Goal: Task Accomplishment & Management: Manage account settings

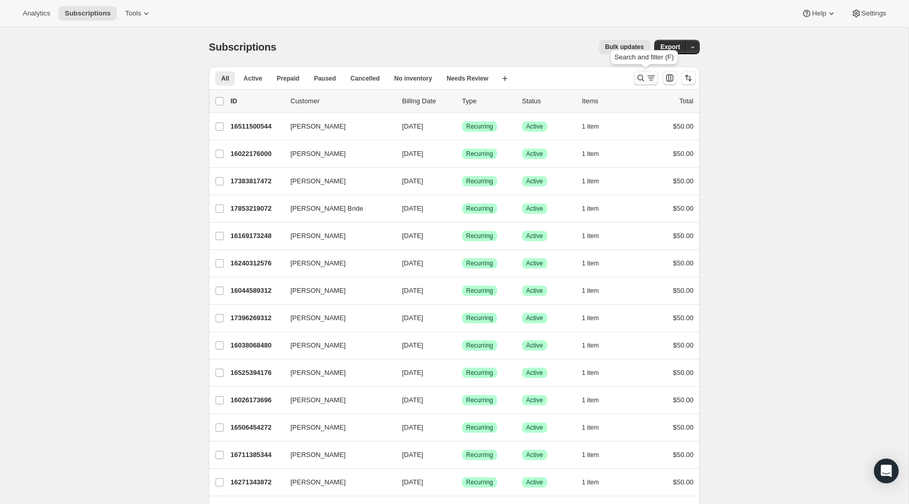
click at [645, 81] on icon "Search and filter results" at bounding box center [641, 78] width 10 height 10
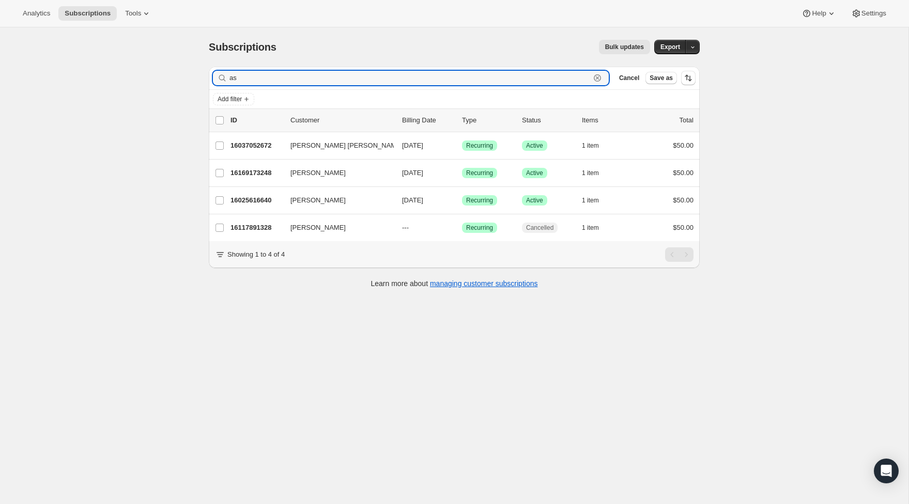
type input "a"
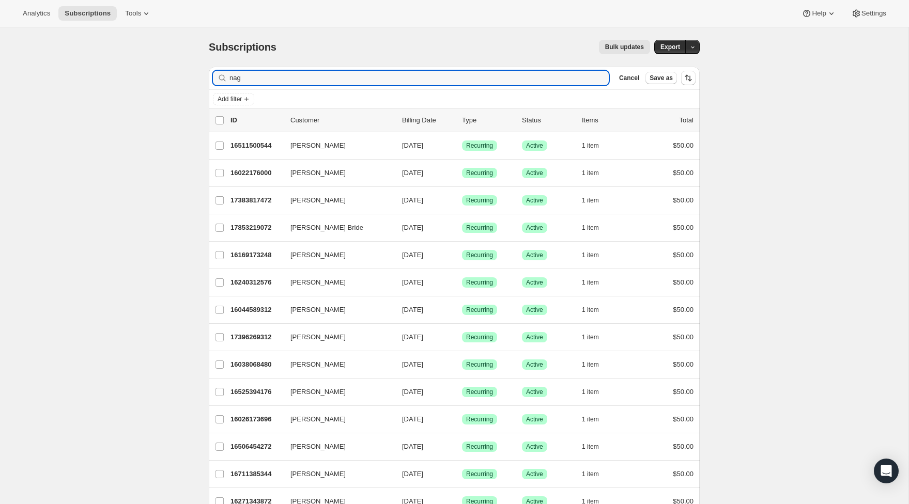
drag, startPoint x: 107, startPoint y: 61, endPoint x: 317, endPoint y: 76, distance: 210.8
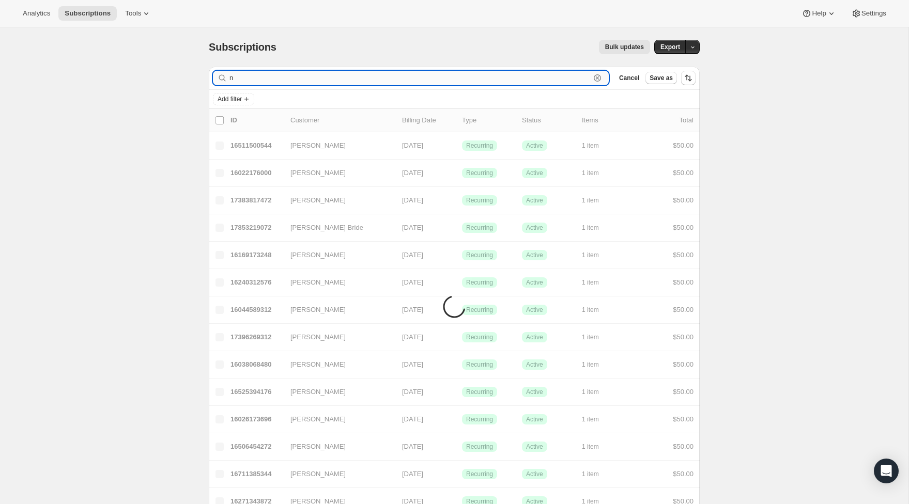
click at [317, 76] on input "n" at bounding box center [409, 78] width 361 height 14
click at [315, 74] on input "n" at bounding box center [409, 78] width 361 height 14
type input "nag"
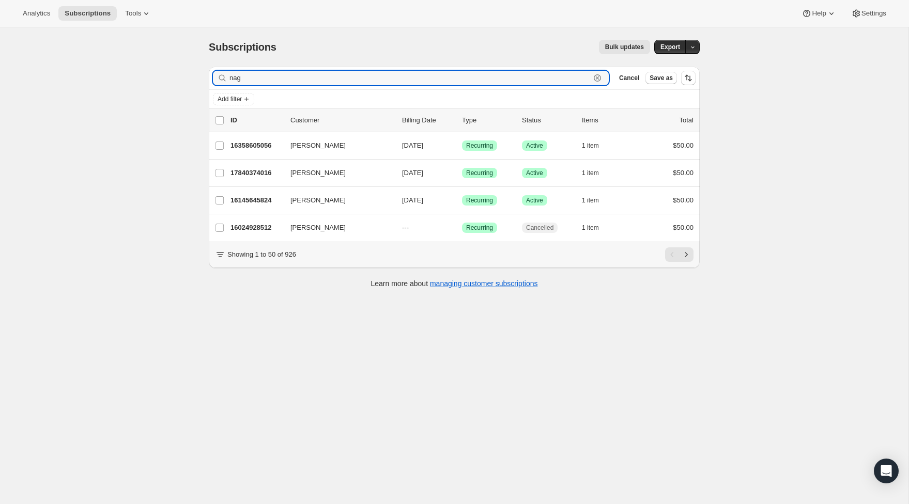
scroll to position [8, 0]
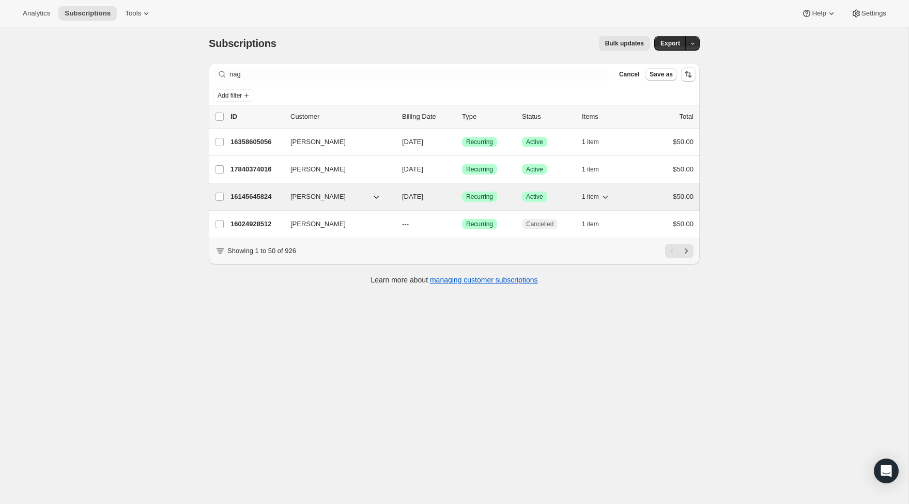
click at [256, 191] on div "16145645824 [PERSON_NAME] [DATE] Success Recurring Success Active 1 item $50.00" at bounding box center [461, 197] width 463 height 14
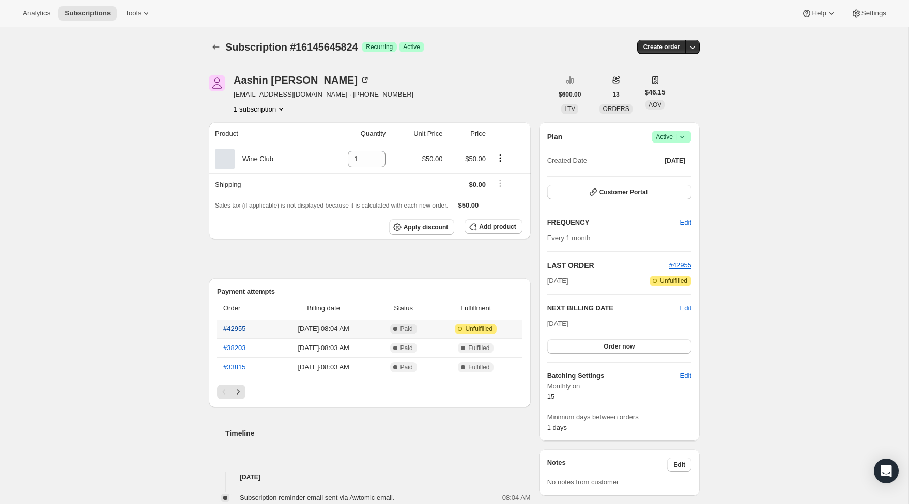
click at [235, 331] on link "#42955" at bounding box center [234, 329] width 22 height 8
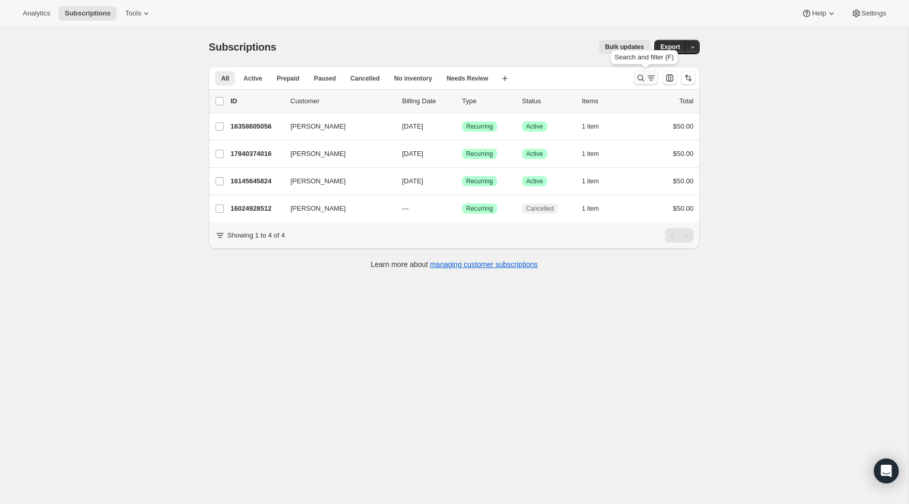
click at [645, 81] on icon "Search and filter results" at bounding box center [641, 78] width 10 height 10
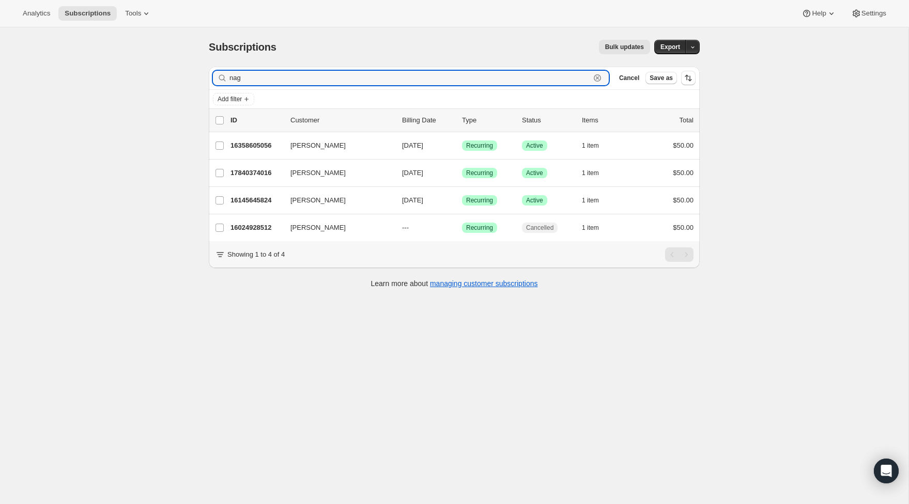
click at [598, 81] on icon "button" at bounding box center [597, 77] width 7 height 7
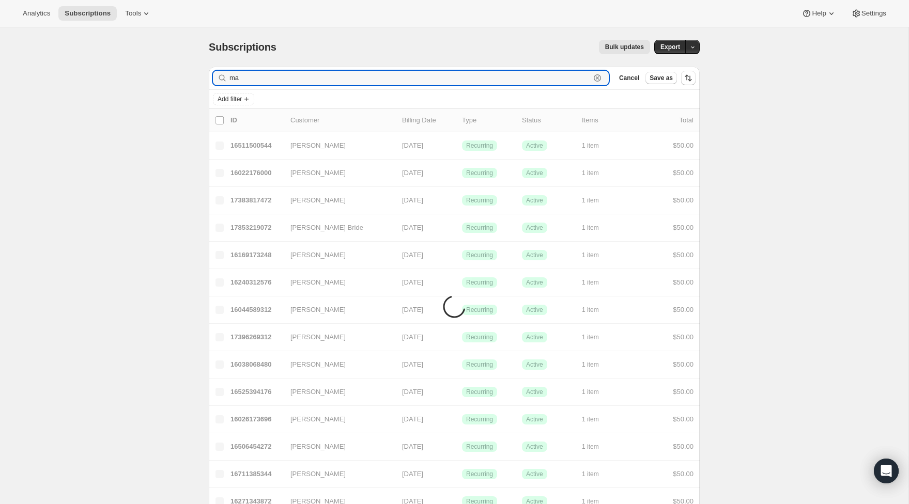
type input "m"
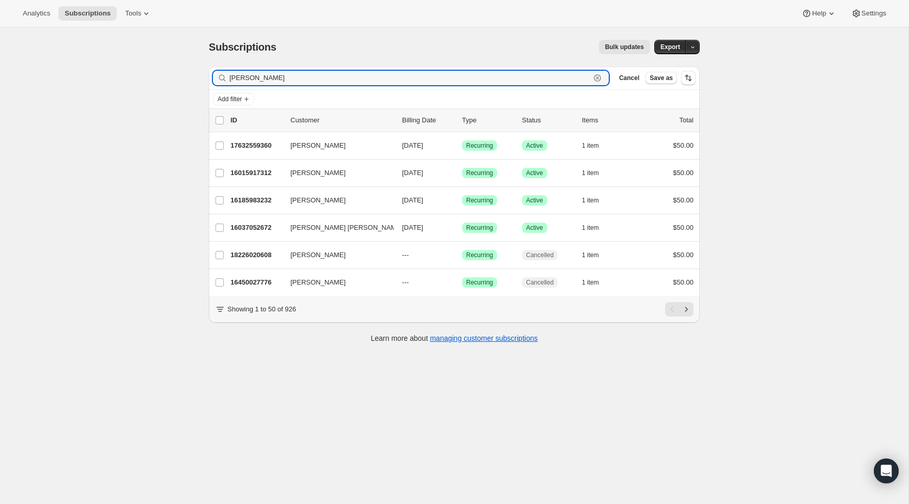
type input "Kim"
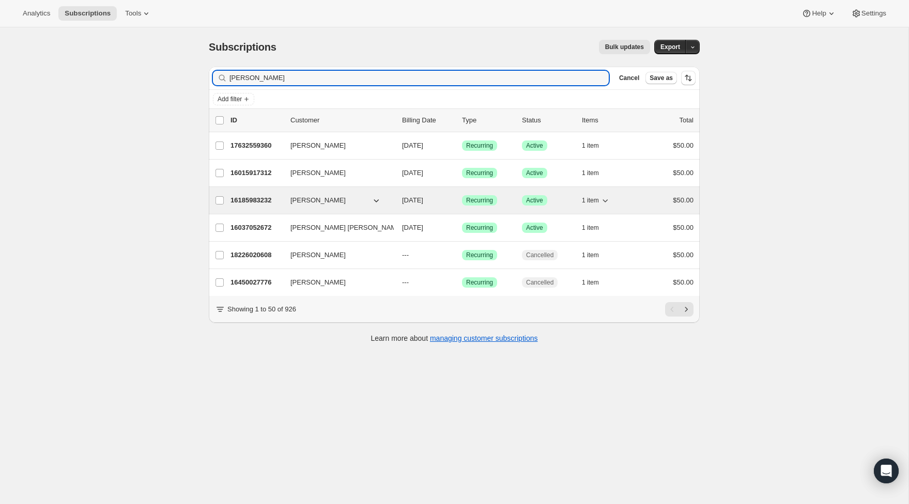
drag, startPoint x: 508, startPoint y: 89, endPoint x: 255, endPoint y: 201, distance: 277.4
click at [255, 201] on p "16185983232" at bounding box center [256, 200] width 52 height 10
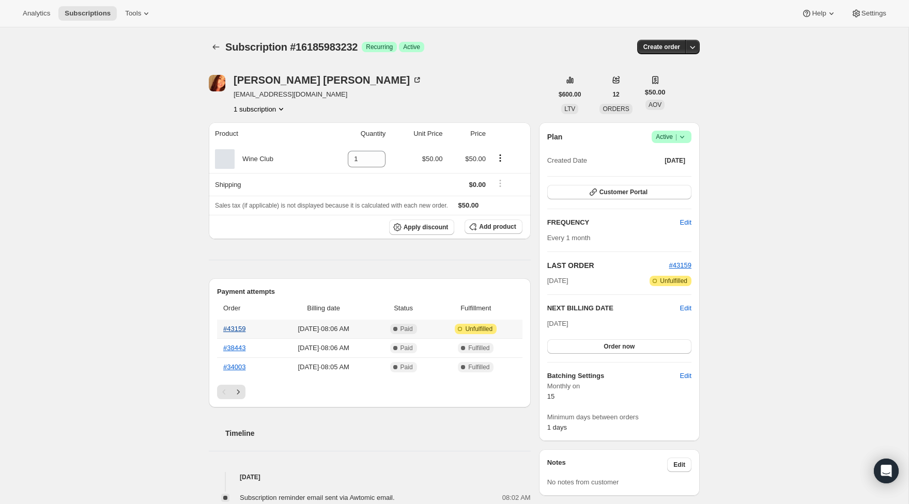
click at [226, 325] on link "#43159" at bounding box center [234, 329] width 22 height 8
